Goal: Complete application form

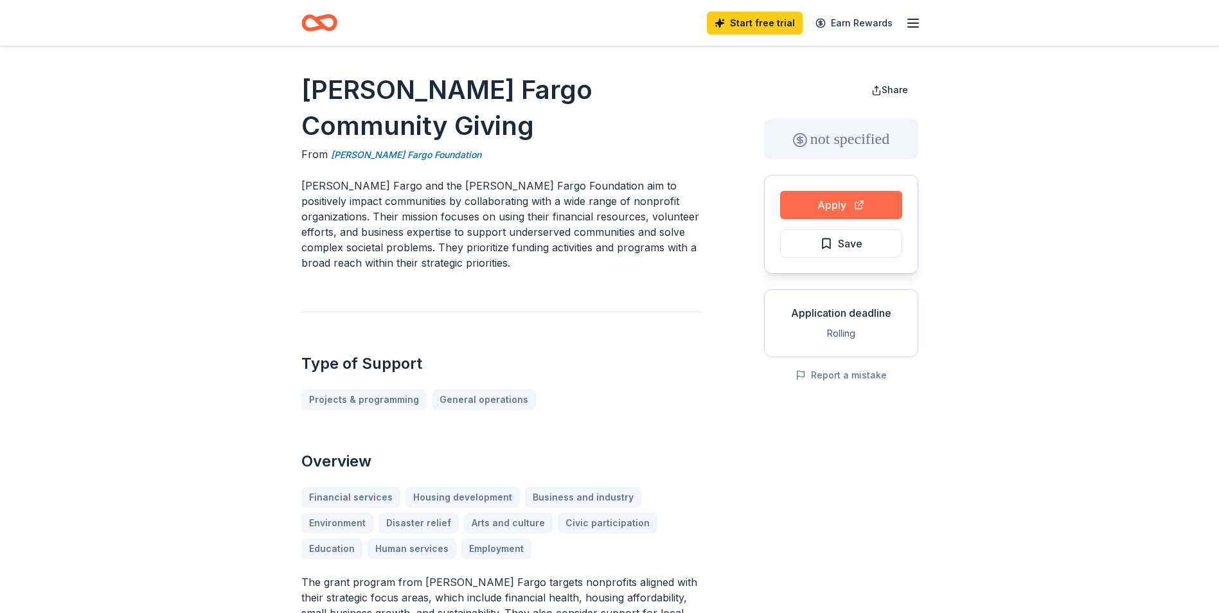
click at [821, 197] on button "Apply" at bounding box center [841, 205] width 122 height 28
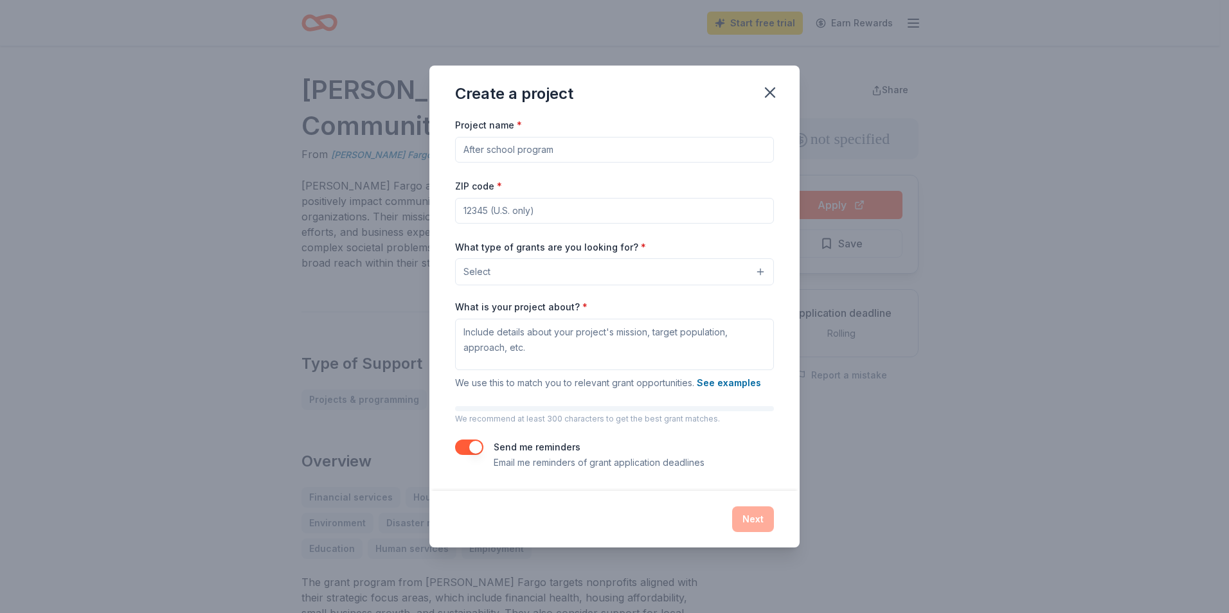
click at [466, 147] on input "Project name *" at bounding box center [614, 150] width 319 height 26
click at [455, 163] on div at bounding box center [455, 163] width 0 height 0
type input "United Way Of [GEOGRAPHIC_DATA]"
click at [483, 213] on input "ZIP code *" at bounding box center [614, 211] width 319 height 26
type input "73055"
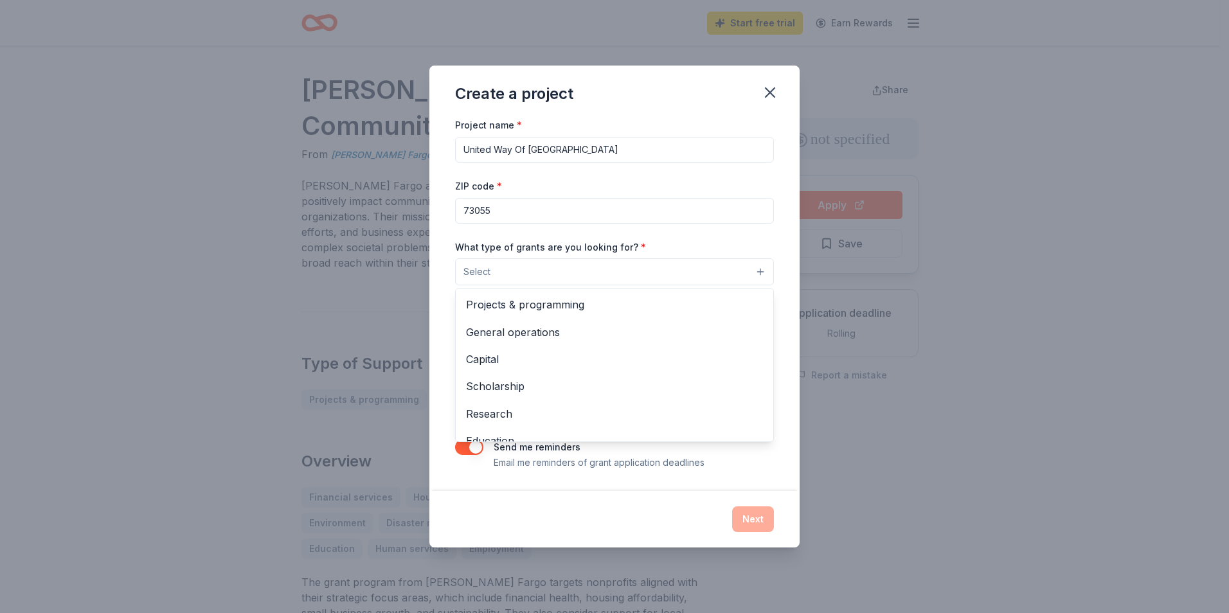
click at [510, 274] on button "Select" at bounding box center [614, 271] width 319 height 27
click at [493, 332] on span "General operations" at bounding box center [614, 332] width 297 height 17
click at [684, 236] on div "Project name * United Way Of Stephens County ZIP code * 73055 What type of gran…" at bounding box center [614, 293] width 319 height 354
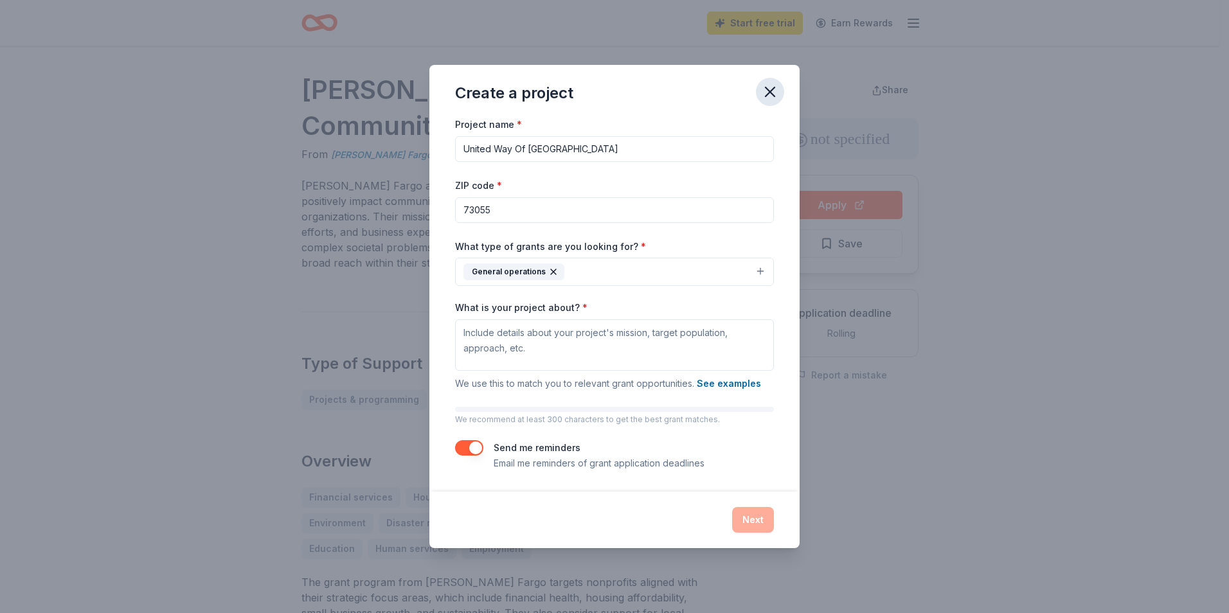
click at [768, 97] on icon "button" at bounding box center [770, 92] width 18 height 18
click at [769, 93] on icon "button" at bounding box center [769, 91] width 9 height 9
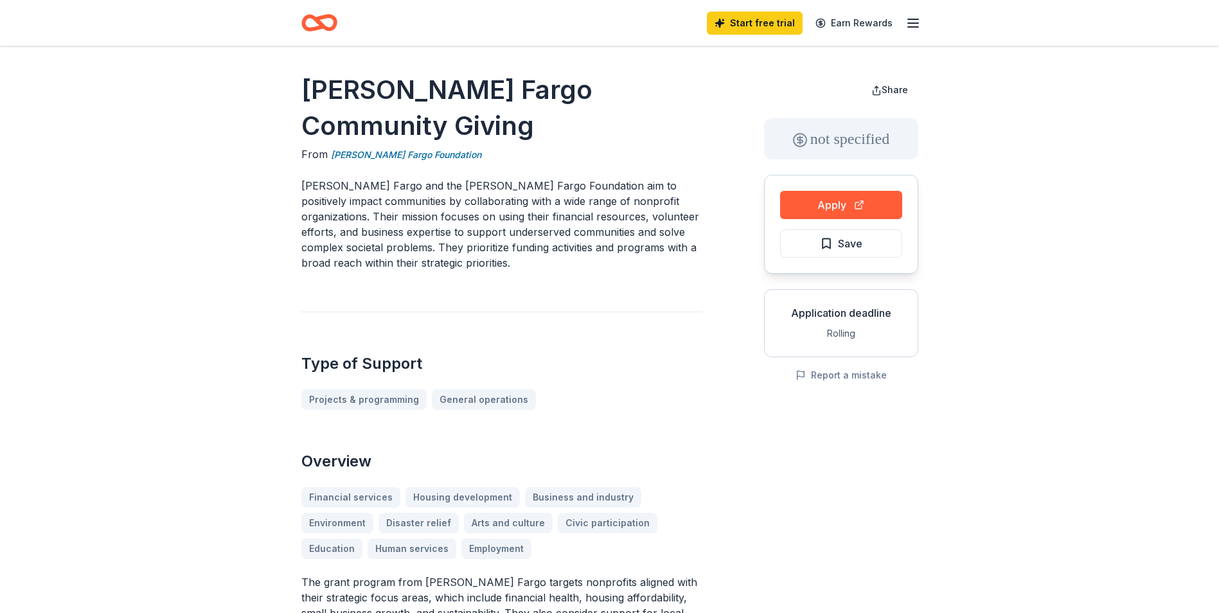
click at [839, 315] on div "Application deadline" at bounding box center [841, 312] width 132 height 15
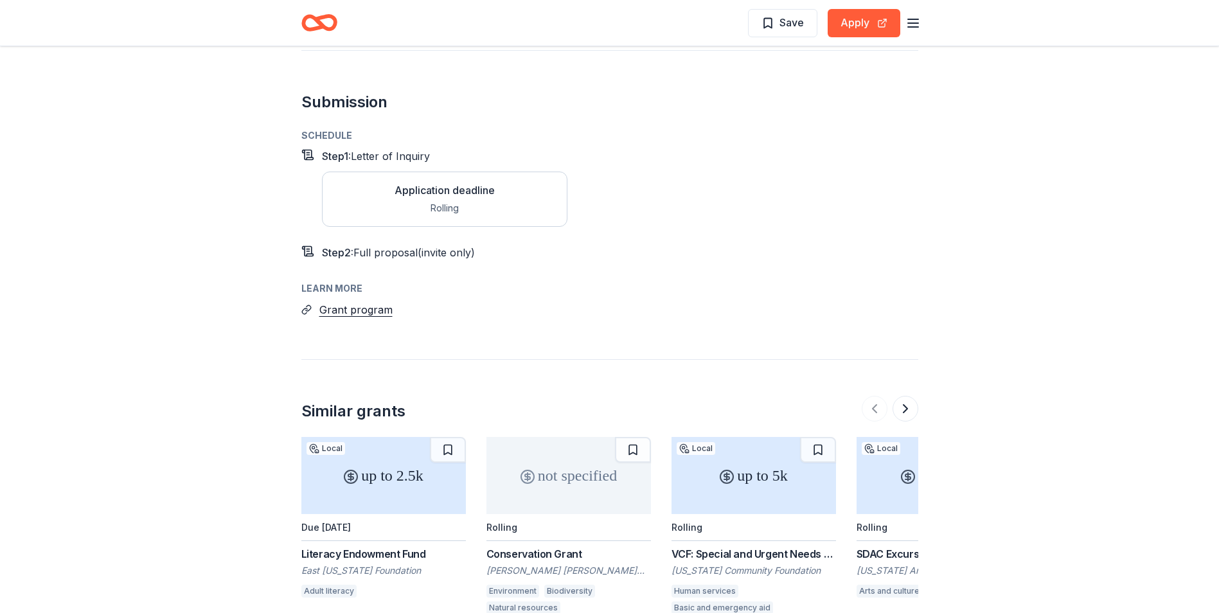
scroll to position [1178, 0]
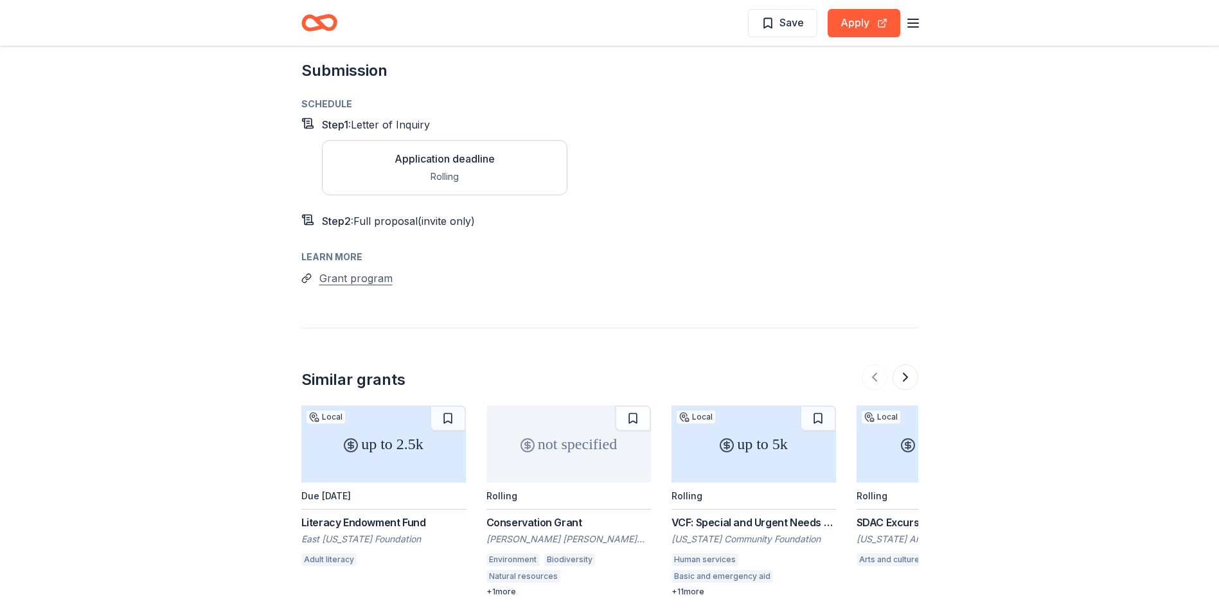
click at [339, 270] on button "Grant program" at bounding box center [355, 278] width 73 height 17
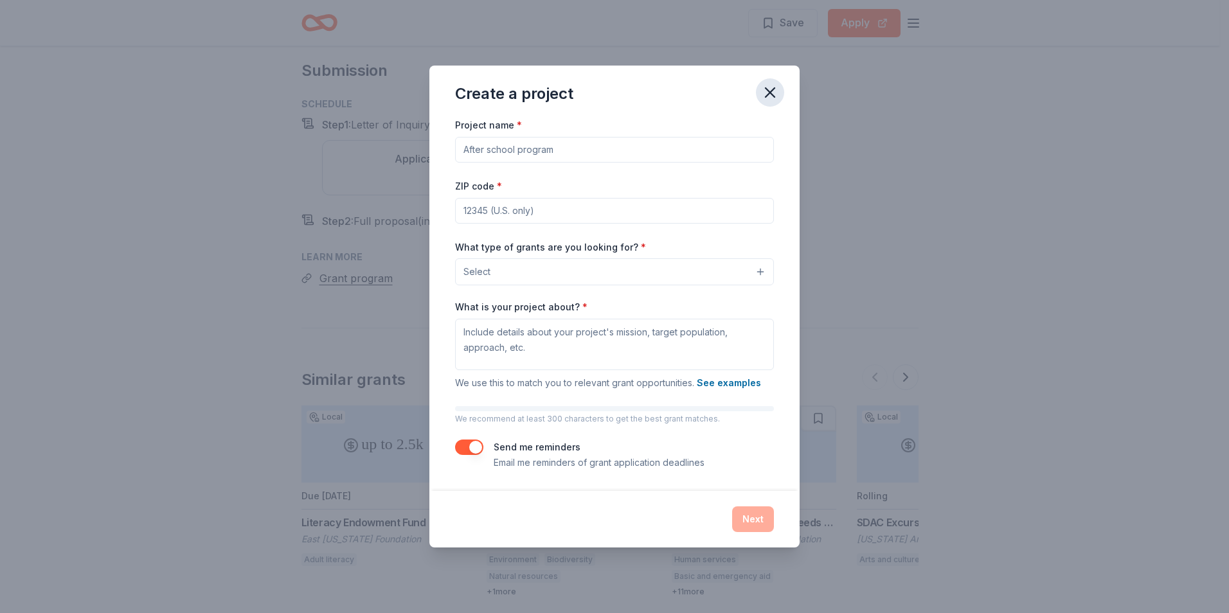
click at [769, 93] on icon "button" at bounding box center [769, 92] width 9 height 9
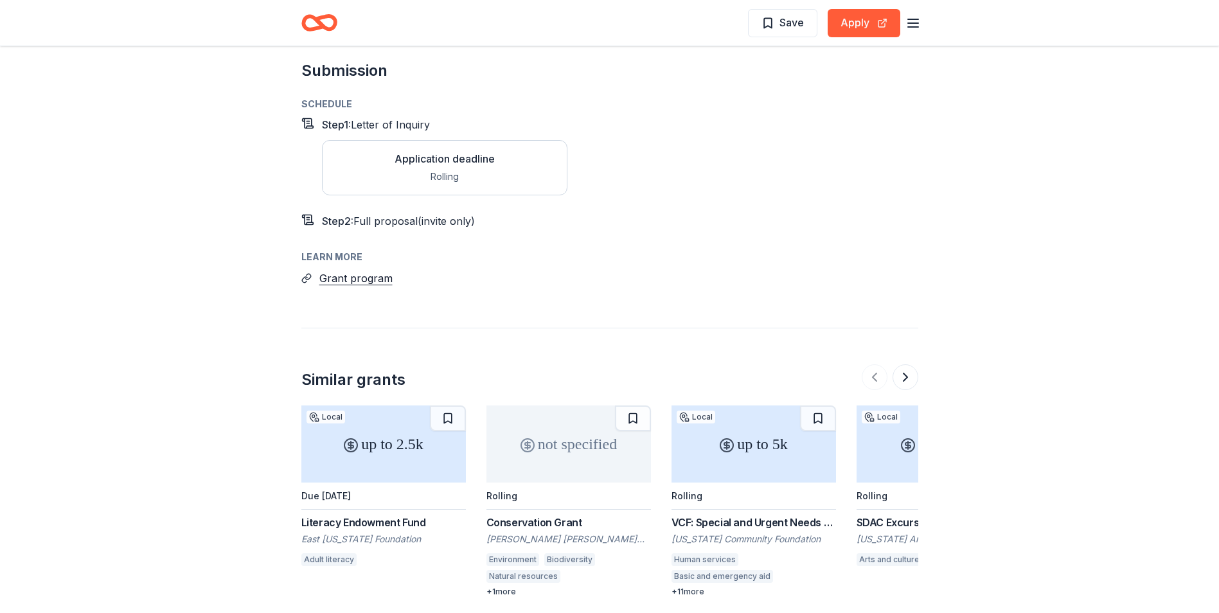
click at [426, 151] on div "Application deadline" at bounding box center [445, 158] width 100 height 15
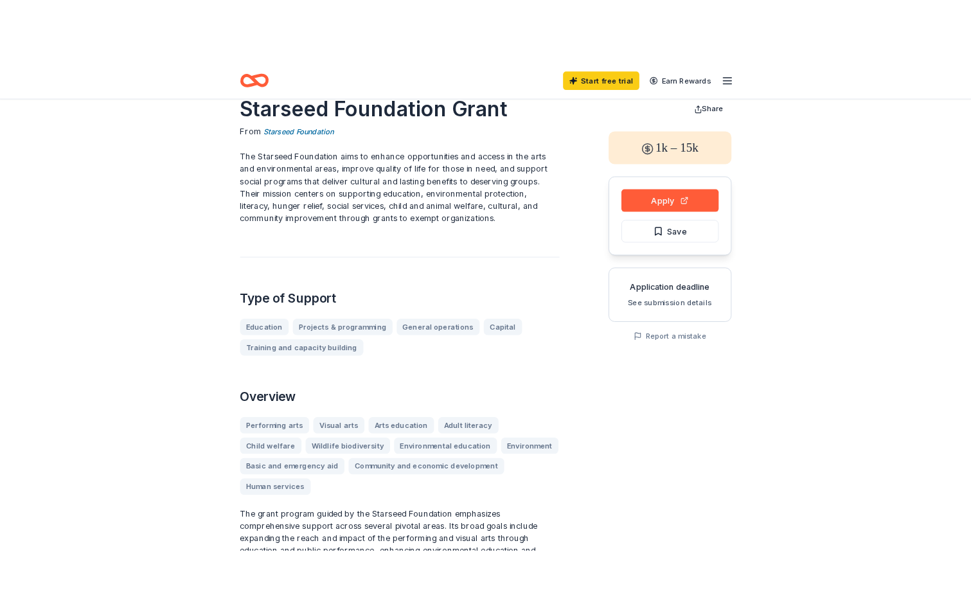
scroll to position [0, 0]
